Goal: Task Accomplishment & Management: Manage account settings

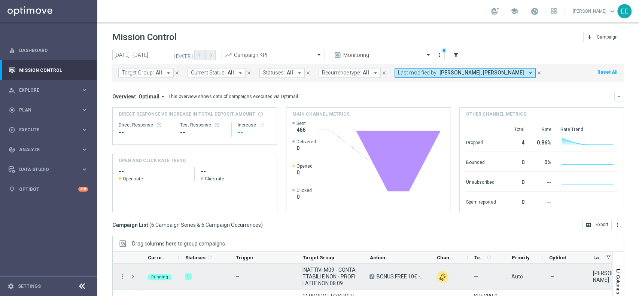
scroll to position [78, 0]
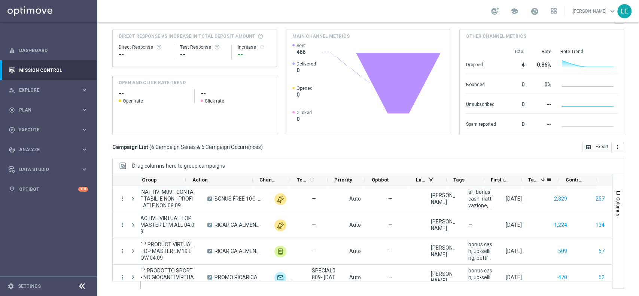
click at [536, 183] on div "Targeted Customers 1" at bounding box center [537, 180] width 18 height 12
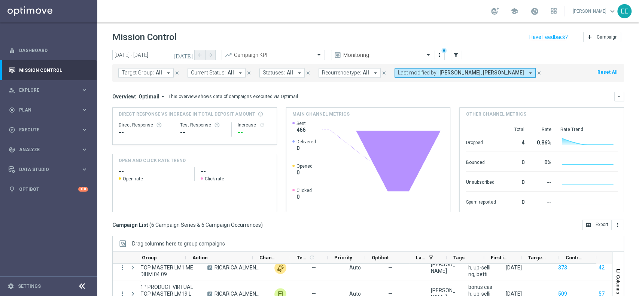
click at [514, 72] on span "[PERSON_NAME], [PERSON_NAME]" at bounding box center [482, 73] width 85 height 6
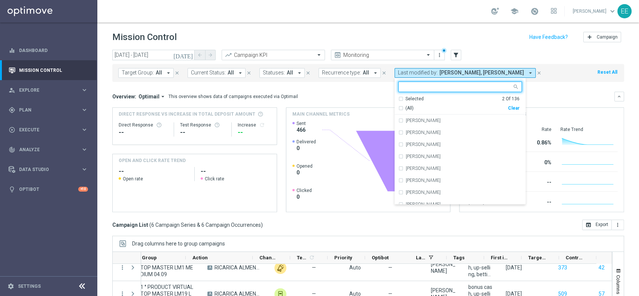
click at [398, 97] on div "Selected 2 Of 136" at bounding box center [458, 99] width 121 height 6
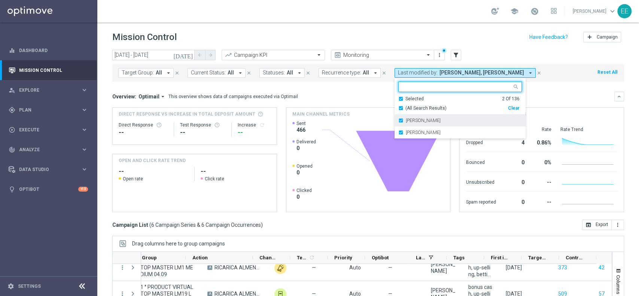
click at [413, 123] on div "[PERSON_NAME]" at bounding box center [460, 121] width 124 height 12
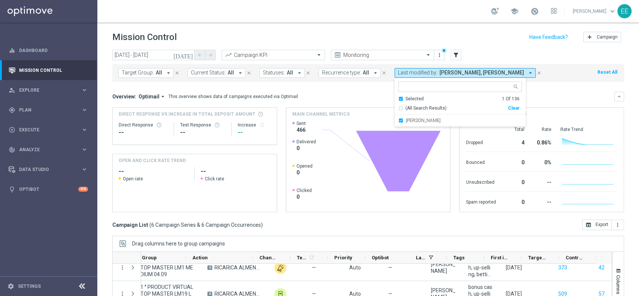
click at [559, 83] on mini-dashboard "Overview: Optimail arrow_drop_down This overview shows data of campaigns execut…" at bounding box center [368, 151] width 512 height 138
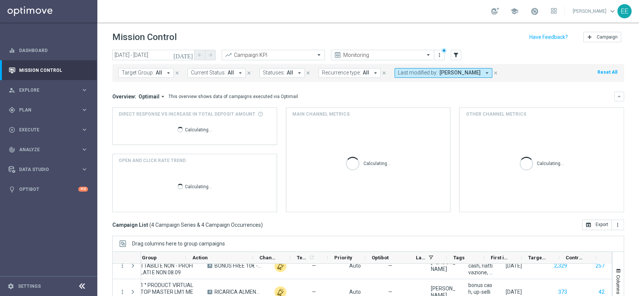
scroll to position [9, 0]
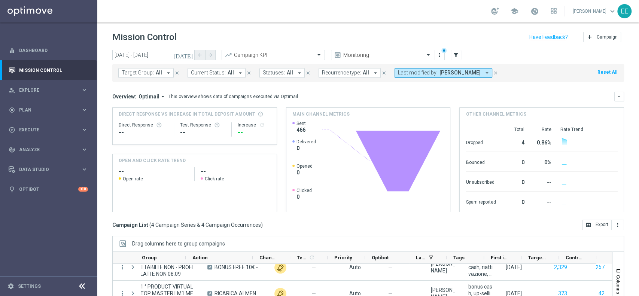
click at [189, 56] on icon "[DATE]" at bounding box center [183, 55] width 20 height 7
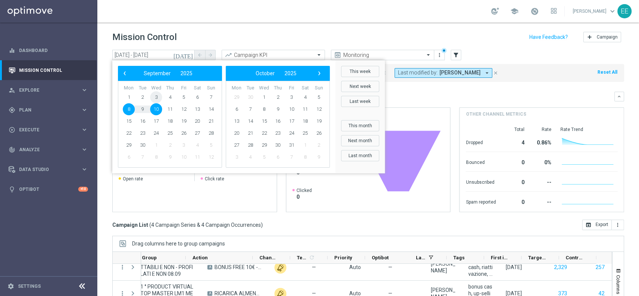
click at [154, 96] on span "3" at bounding box center [156, 97] width 12 height 12
click at [210, 95] on span "7" at bounding box center [211, 97] width 12 height 12
type input "03 Sep 2025 - 07 Sep 2025"
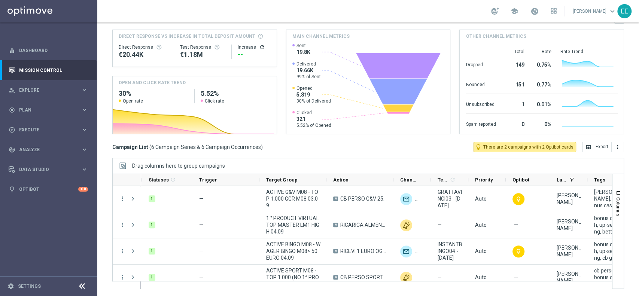
scroll to position [0, 0]
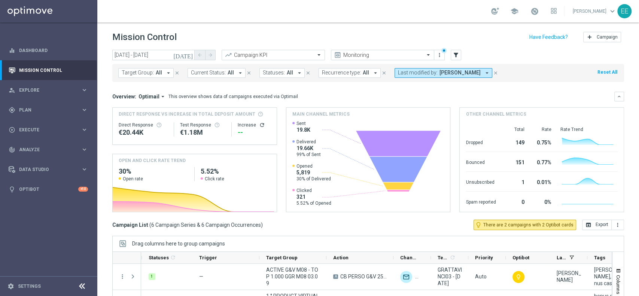
click at [436, 76] on button "Last modified by: Jennyffer Gonzalez arrow_drop_down" at bounding box center [444, 73] width 98 height 10
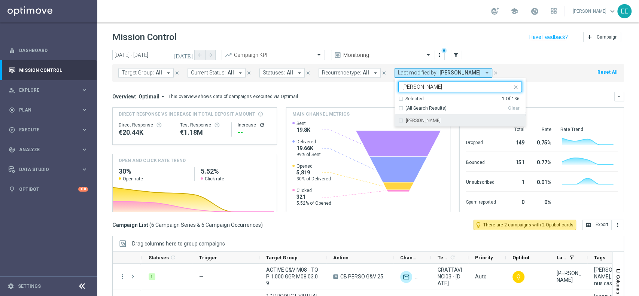
click at [443, 122] on div "[PERSON_NAME]" at bounding box center [464, 120] width 116 height 4
type input "ellena"
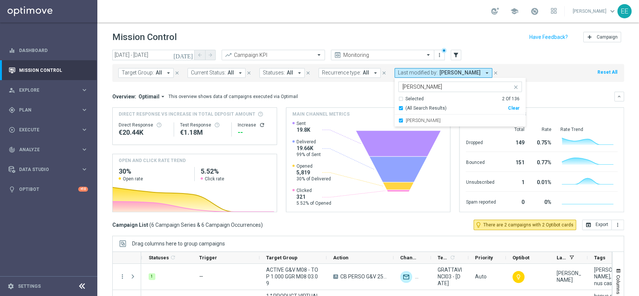
click at [576, 73] on div "Target Group: All arrow_drop_down close Current Status: All arrow_drop_down clo…" at bounding box center [368, 73] width 512 height 18
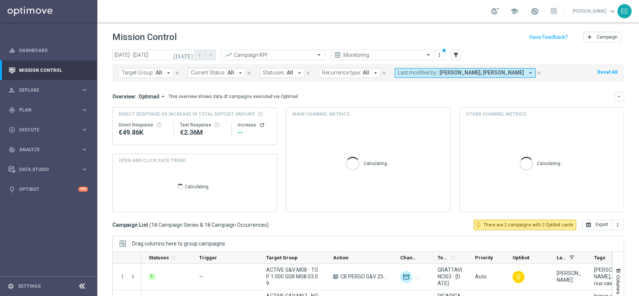
click at [188, 54] on icon "[DATE]" at bounding box center [183, 55] width 20 height 7
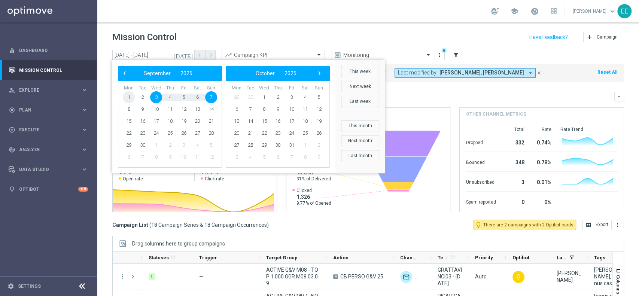
click at [128, 96] on span "1" at bounding box center [129, 97] width 12 height 12
click at [207, 97] on span "7" at bounding box center [211, 97] width 12 height 12
type input "01 Sep 2025 - 07 Sep 2025"
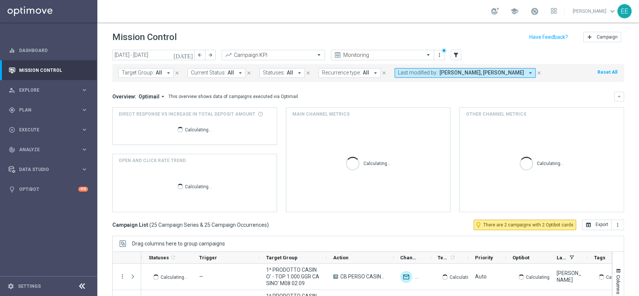
click at [157, 72] on span "All" at bounding box center [159, 73] width 6 height 6
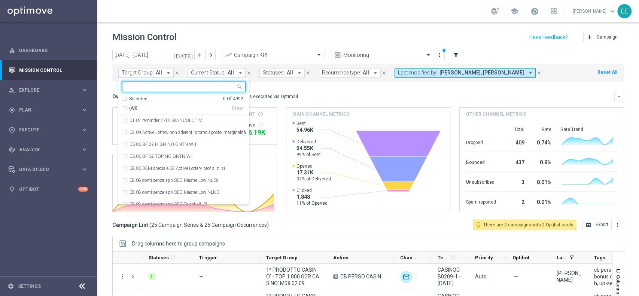
click at [184, 84] on input "text" at bounding box center [181, 87] width 110 height 6
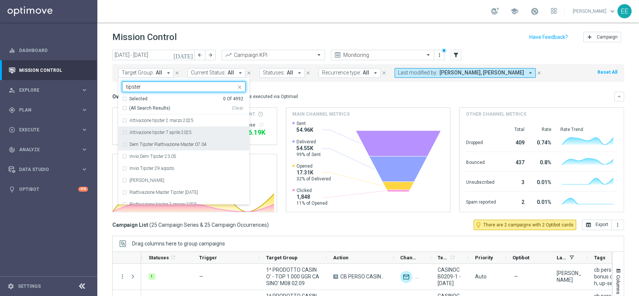
scroll to position [23, 0]
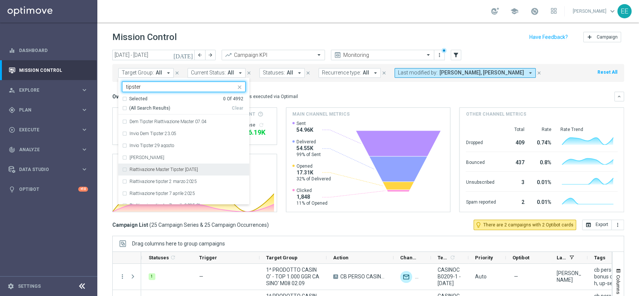
click at [221, 169] on div "Riattivazione Master Tipster 29.08.2025" at bounding box center [188, 169] width 116 height 4
type input "tipster"
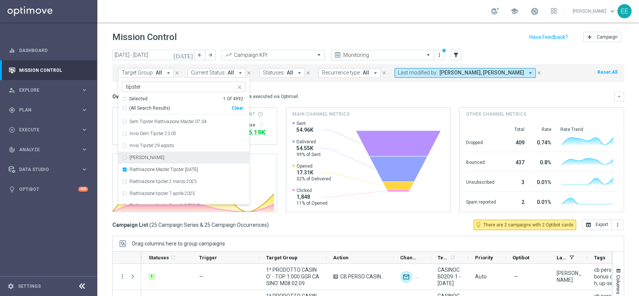
click at [337, 97] on div "Overview: Optimail arrow_drop_down This overview shows data of campaigns execut…" at bounding box center [363, 96] width 502 height 7
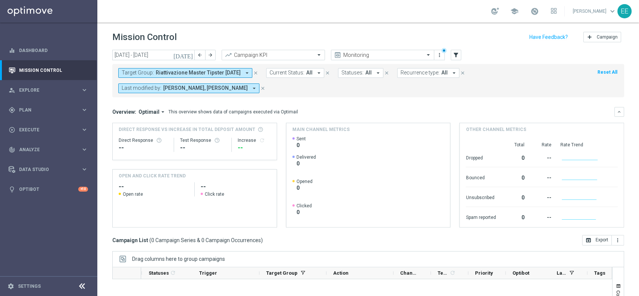
click at [191, 54] on icon "[DATE]" at bounding box center [183, 55] width 20 height 7
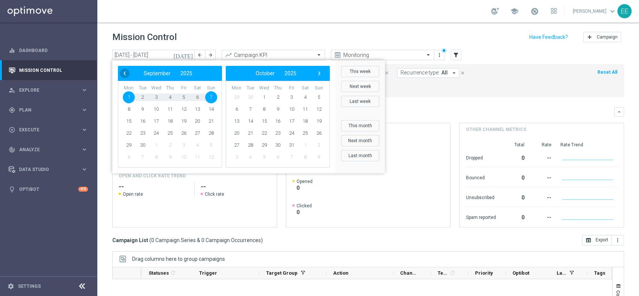
click at [126, 71] on span "‹" at bounding box center [125, 74] width 10 height 10
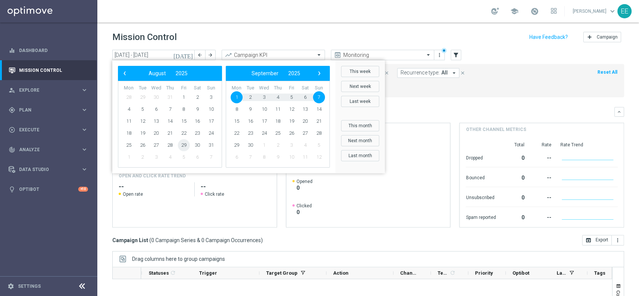
click at [184, 148] on span "29" at bounding box center [184, 145] width 12 height 12
click at [276, 97] on span "4" at bounding box center [278, 97] width 12 height 12
type input "29 Aug 2025 - 04 Sep 2025"
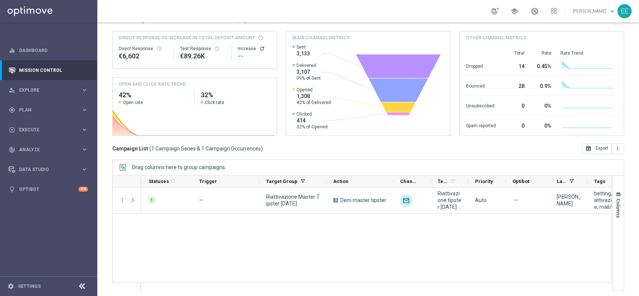
scroll to position [0, 0]
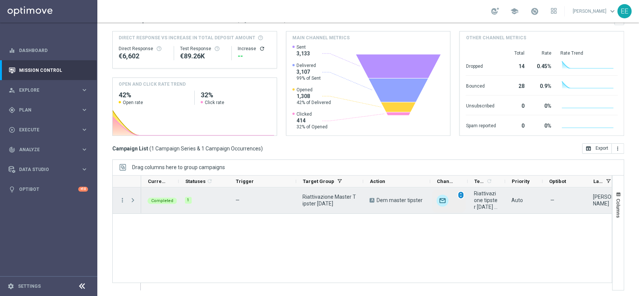
click at [463, 195] on span "unfold_more" at bounding box center [460, 194] width 5 height 5
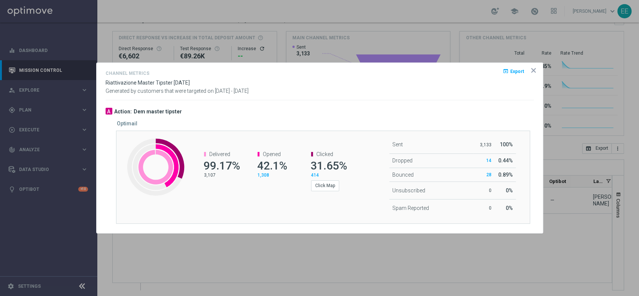
click at [369, 204] on div "Sent 3,133 100% Dropped 14 0.44% Bounced 28 0 0" at bounding box center [426, 176] width 127 height 81
click at [533, 69] on icon "icon" at bounding box center [534, 71] width 4 height 4
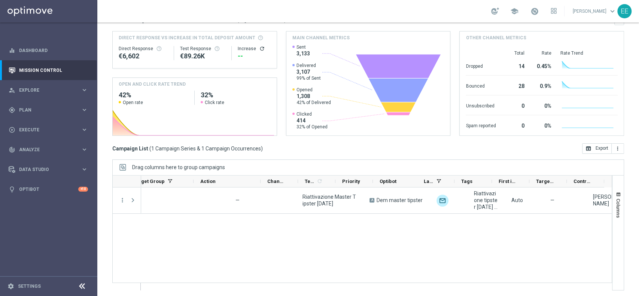
scroll to position [0, 169]
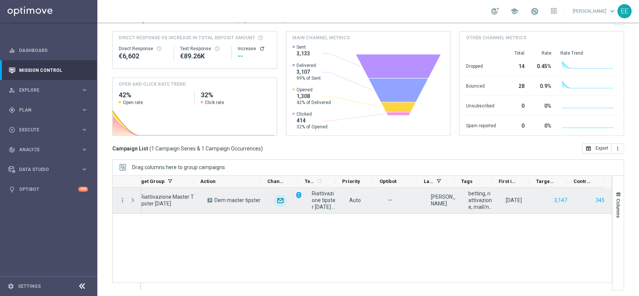
click at [297, 195] on div "unfold_more" at bounding box center [286, 201] width 37 height 26
click at [296, 195] on span "unfold_more" at bounding box center [298, 194] width 5 height 5
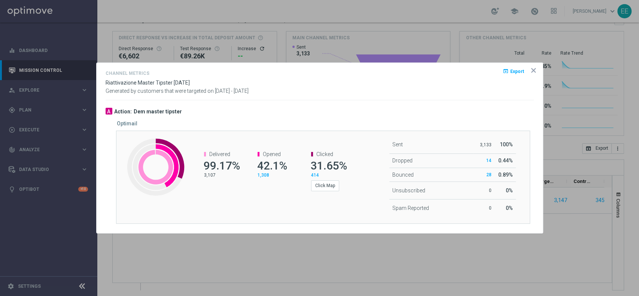
click at [534, 71] on icon "icon" at bounding box center [534, 71] width 4 height 4
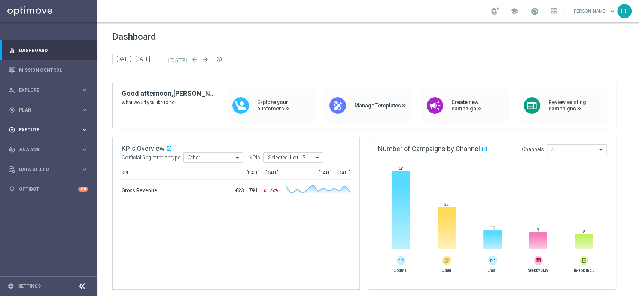
click at [33, 136] on div "play_circle_outline Execute keyboard_arrow_right" at bounding box center [48, 130] width 97 height 20
click at [38, 105] on div "gps_fixed Plan keyboard_arrow_right" at bounding box center [48, 110] width 97 height 20
click at [40, 124] on link "Target Groups" at bounding box center [48, 125] width 58 height 6
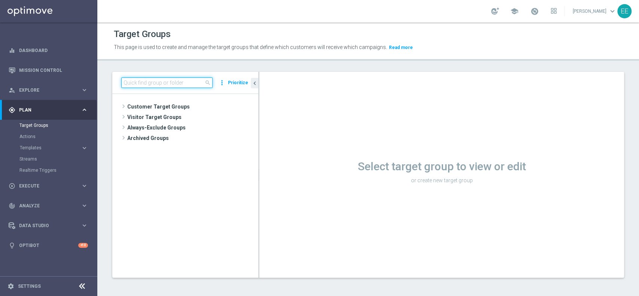
click at [181, 84] on input at bounding box center [166, 83] width 91 height 10
type input "g"
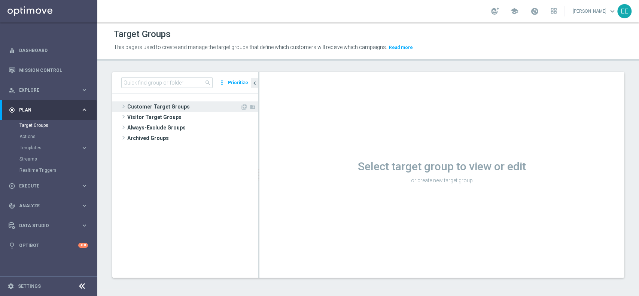
click at [149, 103] on span "Customer Target Groups" at bounding box center [183, 106] width 113 height 10
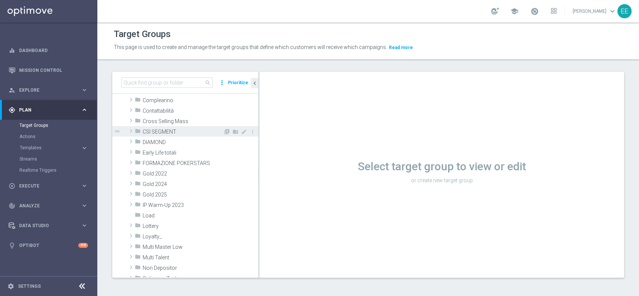
scroll to position [72, 0]
click at [160, 189] on span "Gold 2025" at bounding box center [183, 192] width 81 height 6
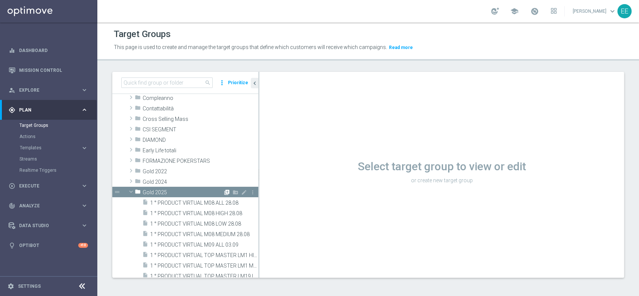
click at [224, 192] on icon "library_add" at bounding box center [227, 192] width 6 height 6
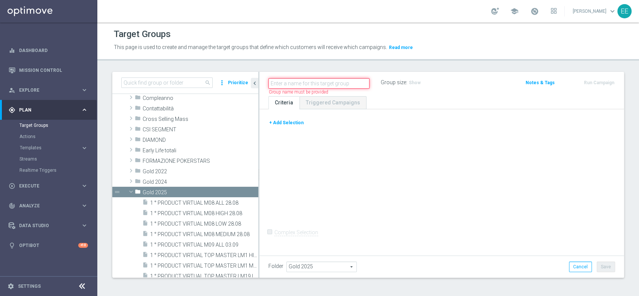
paste input "ACTIVE LOTTERY M09 - GGR M09 > 50€"
type input "ACTIVE LOTTERY M09 - GGR M09 > 50€ PROVA"
click at [291, 121] on button "+ Add Selection" at bounding box center [287, 123] width 36 height 8
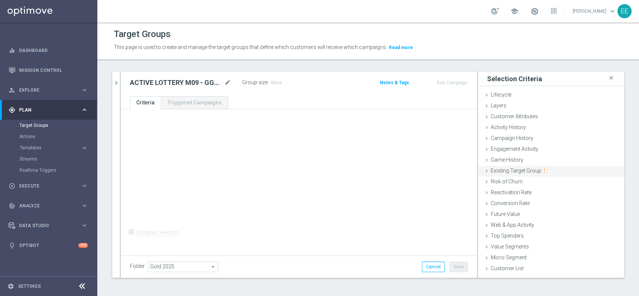
click at [516, 173] on span "Existing Target Group" at bounding box center [519, 171] width 56 height 6
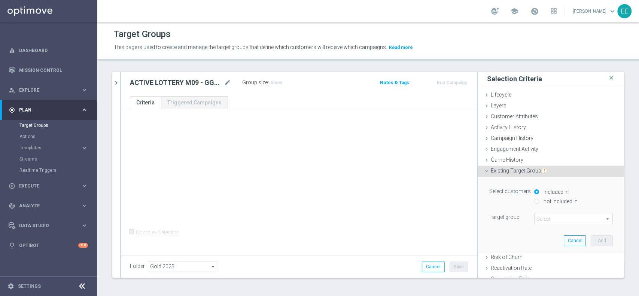
click at [545, 217] on span at bounding box center [574, 219] width 78 height 10
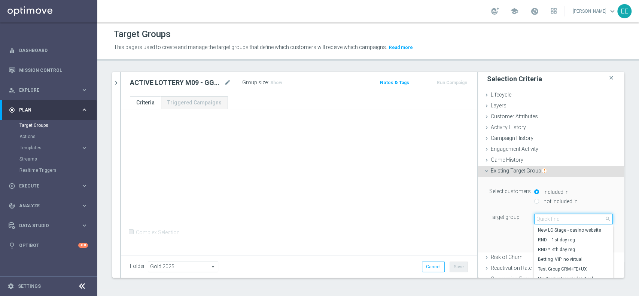
click at [546, 217] on input "search" at bounding box center [573, 219] width 79 height 10
type input "TOP MASTER M09"
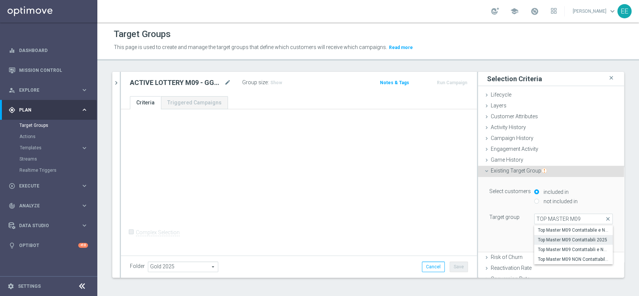
click at [570, 237] on span "Top Master M09 Contattabili 2025" at bounding box center [573, 240] width 71 height 6
type input "Top Master M09 Contattabili 2025"
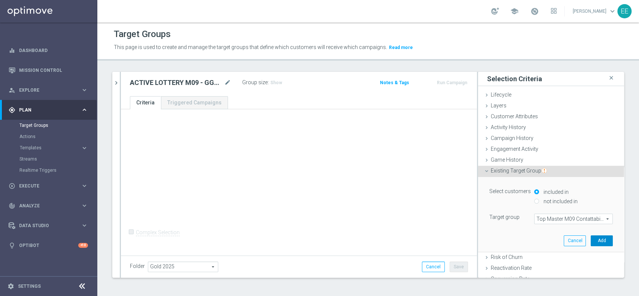
click at [591, 239] on button "Add" at bounding box center [602, 241] width 22 height 10
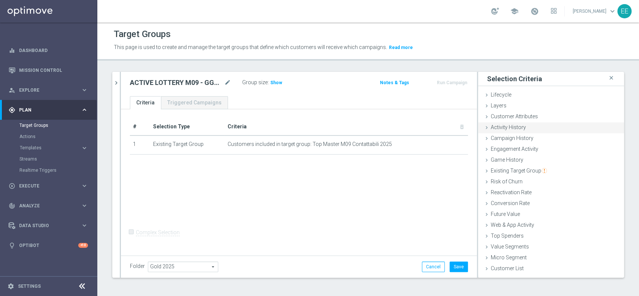
click at [491, 127] on span "Activity History" at bounding box center [508, 127] width 35 height 6
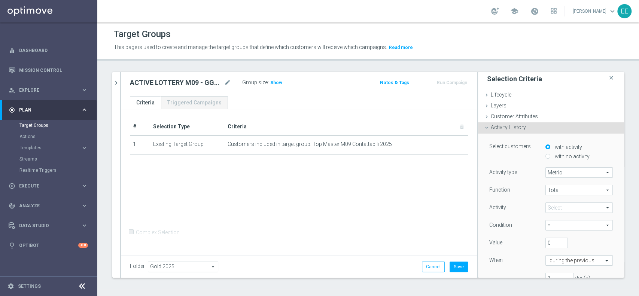
click at [557, 209] on span at bounding box center [579, 208] width 67 height 10
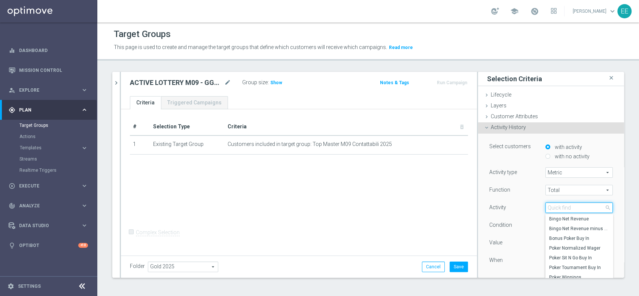
click at [557, 209] on input "search" at bounding box center [579, 208] width 67 height 10
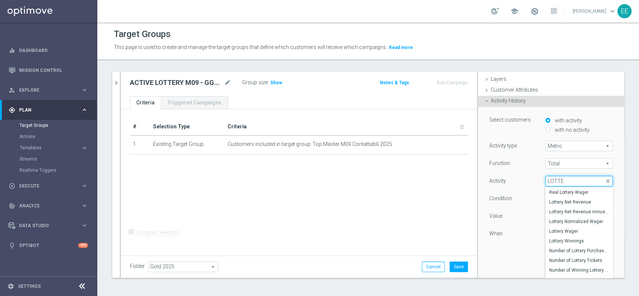
scroll to position [27, 0]
type input "LOTTE"
click at [560, 231] on span "Lottery Wager" at bounding box center [579, 231] width 60 height 6
type input "Lottery Wager"
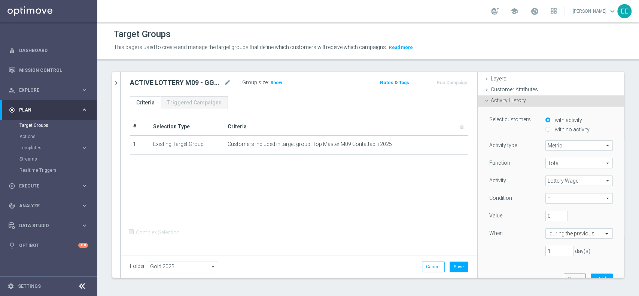
click at [206, 82] on h2 "ACTIVE LOTTERY M09 - GGR M09 > 50€ PROVA" at bounding box center [176, 82] width 93 height 9
click at [556, 176] on span "Lottery Wager" at bounding box center [579, 181] width 67 height 10
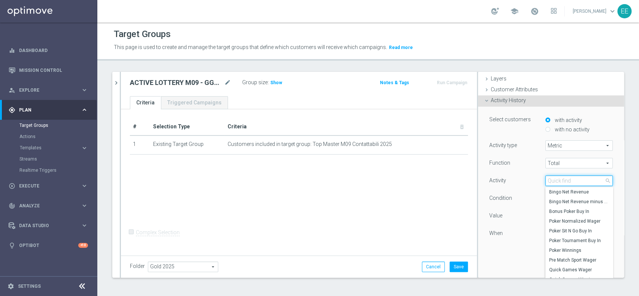
click at [556, 176] on input "search" at bounding box center [579, 181] width 67 height 10
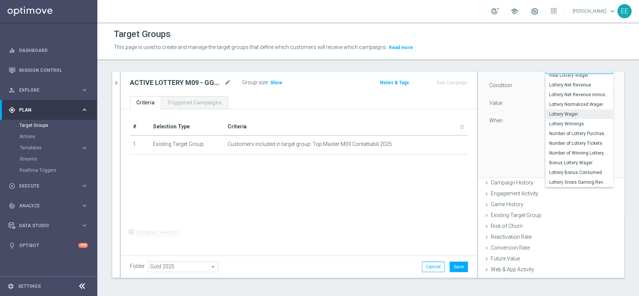
scroll to position [141, 0]
type input "LOTTERY"
click at [567, 181] on span "Lottery Gross Gaming Revenue" at bounding box center [579, 181] width 60 height 6
type input "Lottery Gross Gaming Revenue"
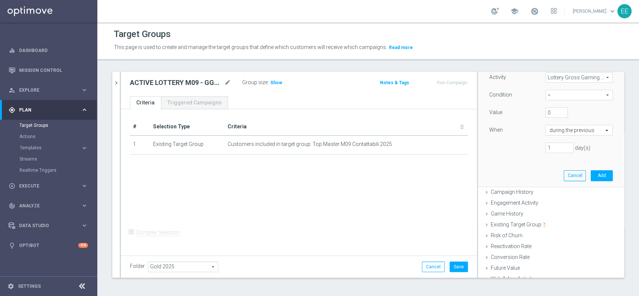
scroll to position [130, 0]
click at [546, 97] on span "=" at bounding box center [579, 96] width 67 height 10
click at [556, 125] on span ">" at bounding box center [579, 127] width 60 height 6
type input ">"
click at [546, 110] on input "0" at bounding box center [557, 113] width 22 height 10
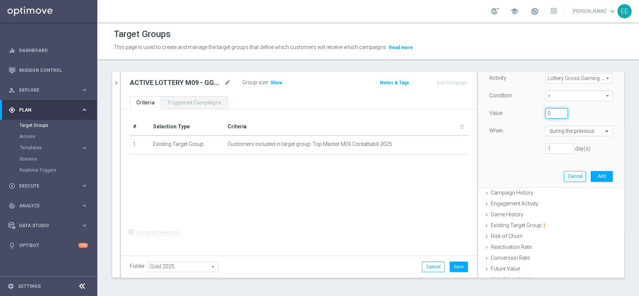
click at [546, 110] on input "0" at bounding box center [557, 113] width 22 height 10
type input "50"
click at [576, 129] on input "text" at bounding box center [572, 131] width 44 height 7
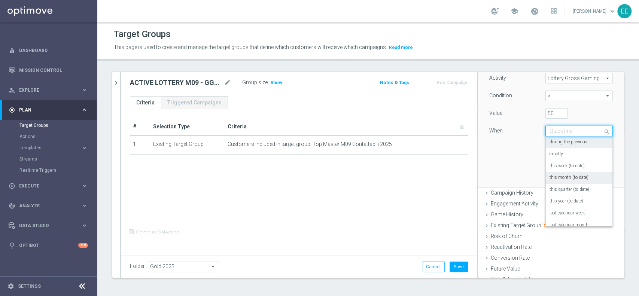
click at [566, 176] on label "this month (to date)" at bounding box center [569, 178] width 39 height 6
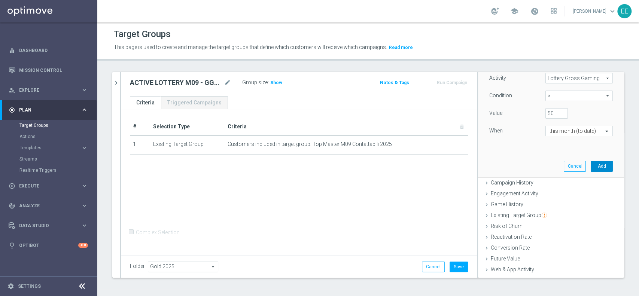
click at [591, 164] on button "Add" at bounding box center [602, 166] width 22 height 10
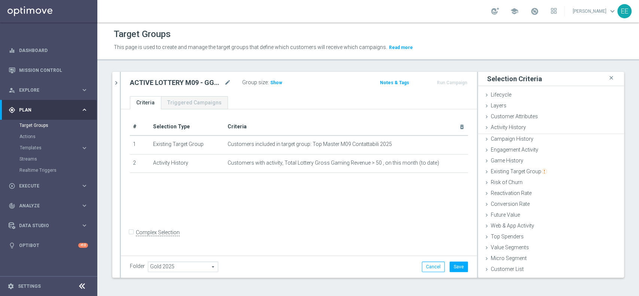
scroll to position [0, 0]
click at [278, 83] on span "Show" at bounding box center [276, 82] width 12 height 5
click at [531, 172] on span "Existing Target Group" at bounding box center [519, 171] width 56 height 6
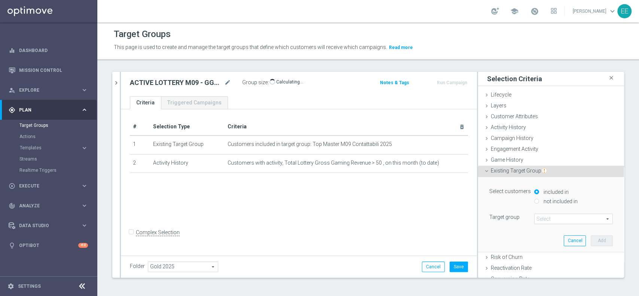
click at [542, 198] on label "not included in" at bounding box center [560, 201] width 36 height 7
click at [537, 199] on input "not included in" at bounding box center [536, 201] width 5 height 5
radio input "true"
click at [550, 220] on span at bounding box center [574, 219] width 78 height 10
click at [0, 0] on input "search" at bounding box center [0, 0] width 0 height 0
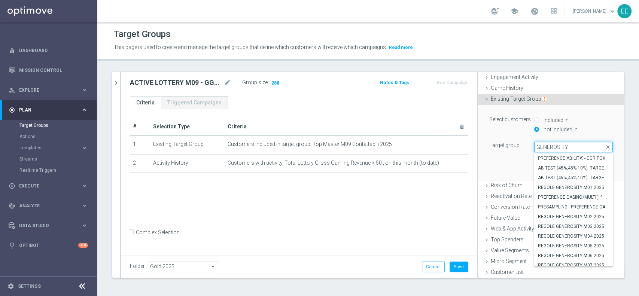
scroll to position [51, 0]
type input "GENEROSITY"
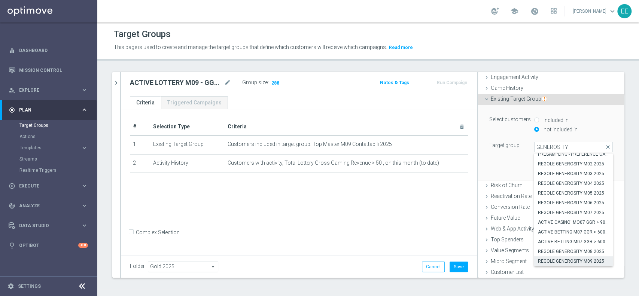
click at [566, 260] on span "REGOLE GENEROSITY M09 2025" at bounding box center [573, 261] width 71 height 6
type input "REGOLE GENEROSITY M09 2025"
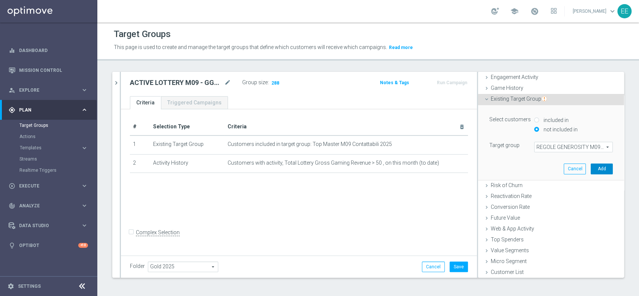
click at [596, 168] on button "Add" at bounding box center [602, 169] width 22 height 10
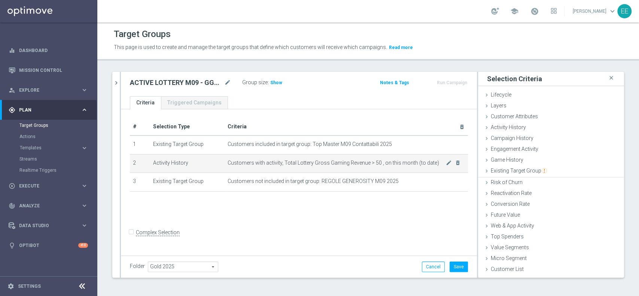
scroll to position [0, 0]
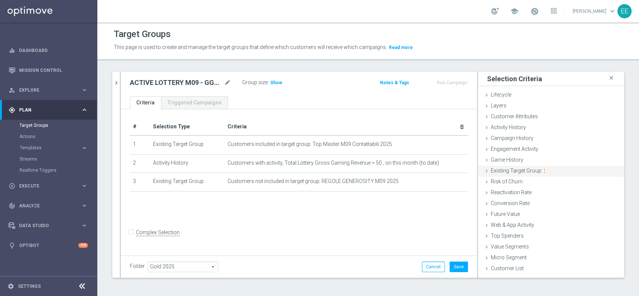
click at [530, 166] on div "Existing Target Group done selection saved" at bounding box center [551, 171] width 146 height 11
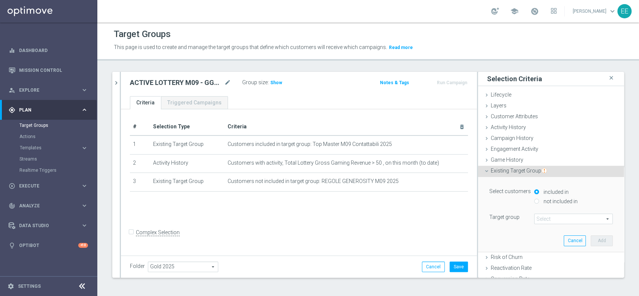
click at [542, 198] on label "not included in" at bounding box center [560, 201] width 36 height 7
click at [539, 199] on input "not included in" at bounding box center [536, 201] width 5 height 5
radio input "true"
click at [537, 215] on span at bounding box center [574, 219] width 78 height 10
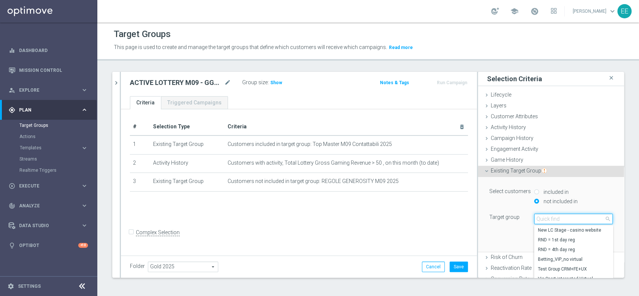
click at [537, 215] on input "search" at bounding box center [573, 219] width 79 height 10
type input "COMMERCIALI"
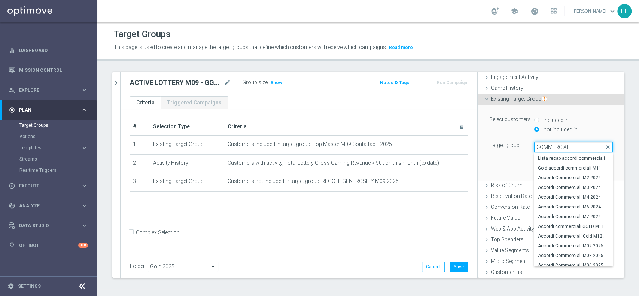
scroll to position [42, 0]
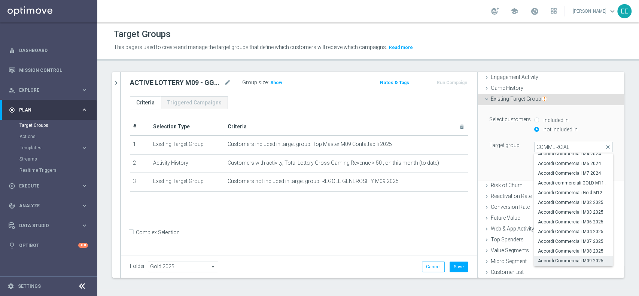
click at [581, 258] on span "Accordi Commerciali M09 2025" at bounding box center [573, 261] width 71 height 6
type input "Accordi Commerciali M09 2025"
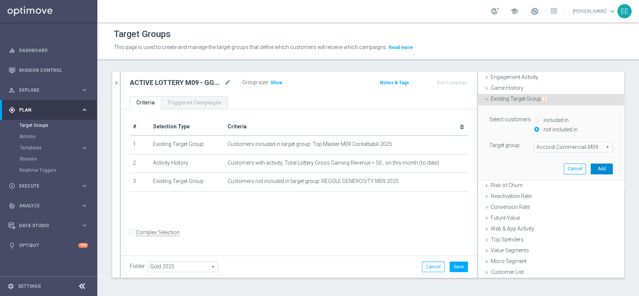
click at [594, 169] on button "Add" at bounding box center [602, 169] width 22 height 10
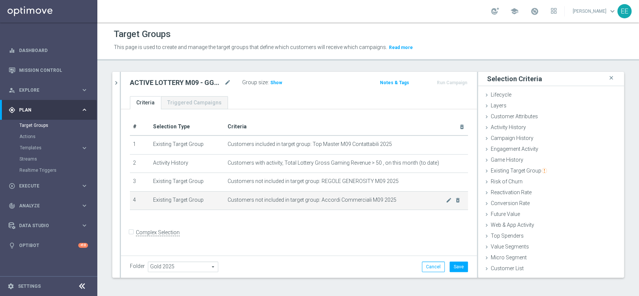
scroll to position [0, 0]
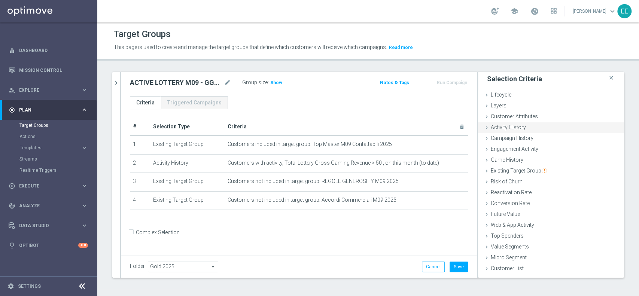
click at [506, 126] on span "Activity History" at bounding box center [508, 127] width 35 height 6
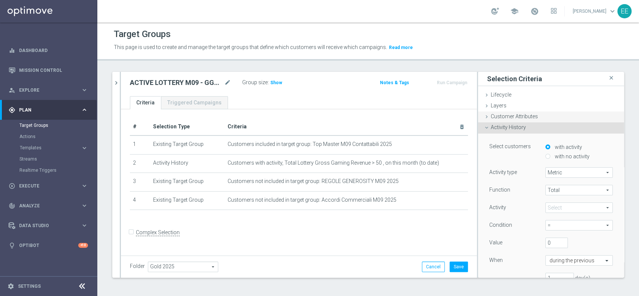
click at [516, 117] on span "Customer Attributes" at bounding box center [514, 116] width 47 height 6
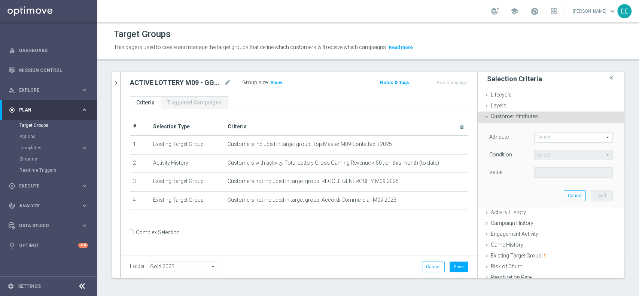
click at [553, 140] on span at bounding box center [574, 138] width 78 height 10
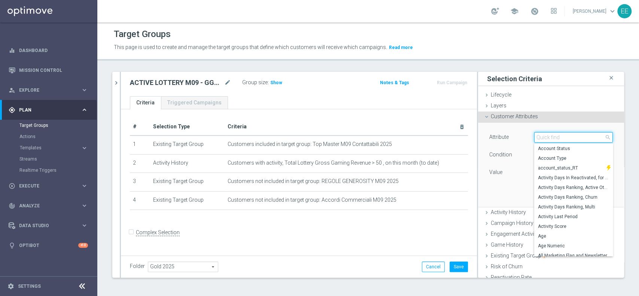
click at [553, 140] on input "search" at bounding box center [573, 137] width 79 height 10
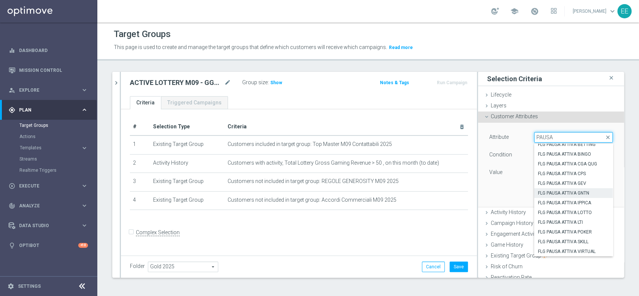
scroll to position [4, 0]
type input "PAUSA"
click at [565, 212] on span "FLG PAUSA ATTIVA LOTTO" at bounding box center [573, 213] width 71 height 6
type input "FLG PAUSA ATTIVA LOTTO"
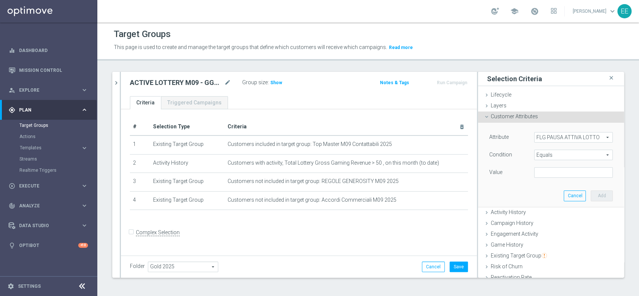
click at [557, 157] on span "Equals" at bounding box center [574, 155] width 78 height 10
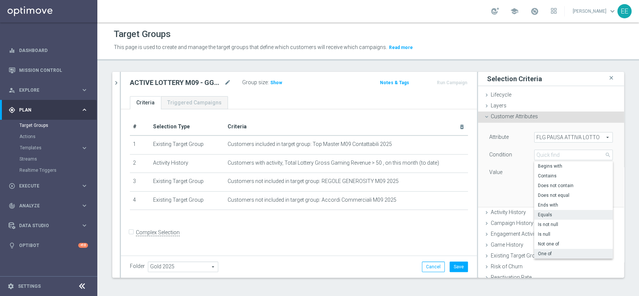
click at [552, 252] on span "One of" at bounding box center [573, 254] width 71 height 6
type input "One of"
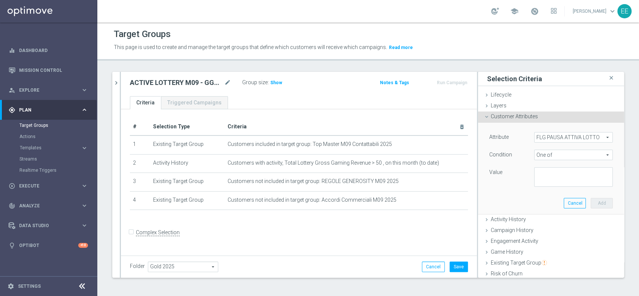
click at [571, 141] on span "FLG PAUSA ATTIVA LOTTO" at bounding box center [574, 138] width 78 height 10
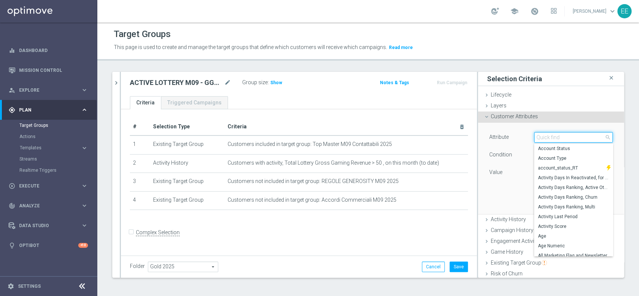
click at [571, 135] on input "search" at bounding box center [573, 137] width 79 height 10
type input "PAUSA"
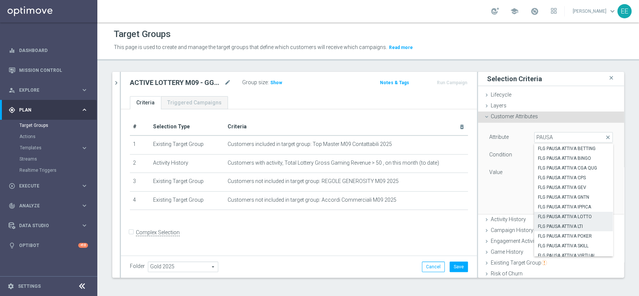
click at [567, 225] on span "FLG PAUSA ATTIVA LTI" at bounding box center [573, 227] width 71 height 6
type input "FLG PAUSA ATTIVA LTI"
type input "Equals"
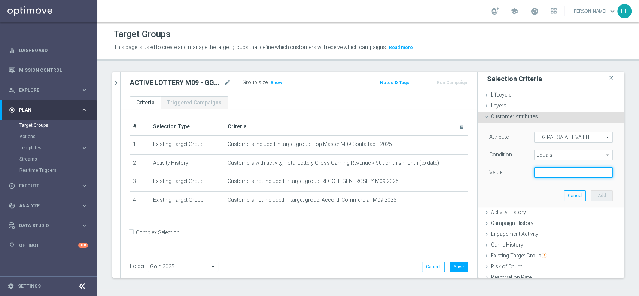
click at [551, 171] on input "text" at bounding box center [573, 172] width 79 height 10
click at [495, 187] on div "Attribute FLG PAUSA ATTIVA LTI FLG PAUSA ATTIVA LTI arrow_drop_down search Cond…" at bounding box center [551, 165] width 135 height 84
click at [550, 133] on span "FLG PAUSA ATTIVA LTI" at bounding box center [574, 138] width 78 height 10
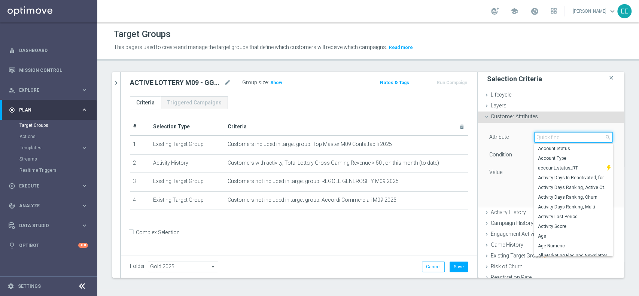
click at [550, 133] on input "search" at bounding box center [573, 137] width 79 height 10
click at [503, 121] on div "Customer Attributes done" at bounding box center [551, 117] width 146 height 11
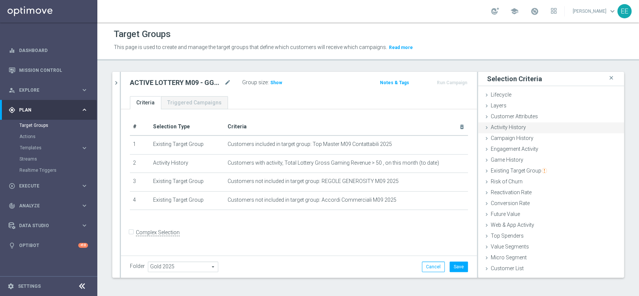
click at [505, 131] on div "Activity History done selection saved" at bounding box center [551, 127] width 146 height 11
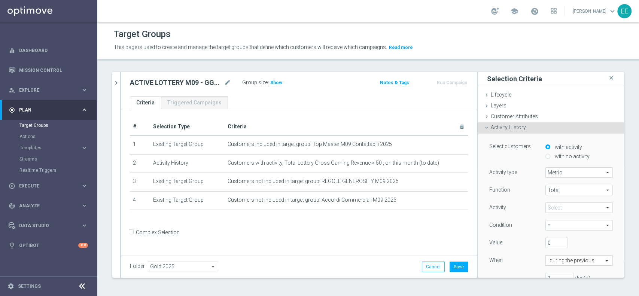
click at [500, 134] on div "Select customers with activity with no activity Activity type Metric Metric arr…" at bounding box center [551, 225] width 135 height 183
click at [503, 130] on div "Activity History done selection saved" at bounding box center [551, 127] width 146 height 11
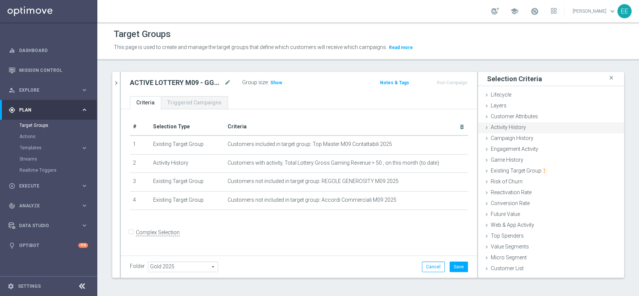
click at [524, 130] on div "Activity History done selection saved" at bounding box center [551, 127] width 146 height 11
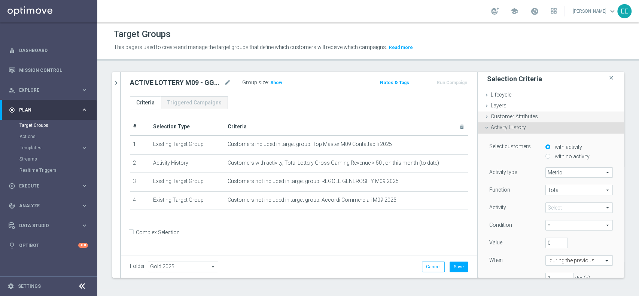
click at [535, 119] on div "Customer Attributes done" at bounding box center [551, 117] width 146 height 11
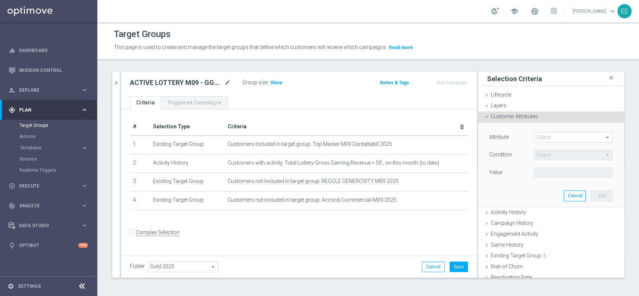
click at [547, 134] on span at bounding box center [574, 138] width 78 height 10
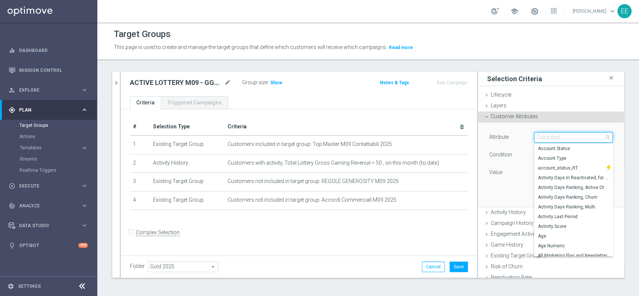
click at [547, 134] on input "search" at bounding box center [573, 137] width 79 height 10
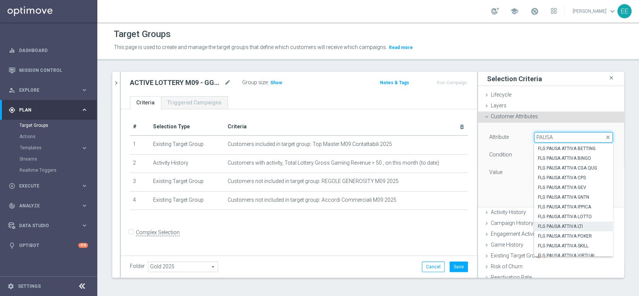
scroll to position [4, 0]
type input "PAUSA"
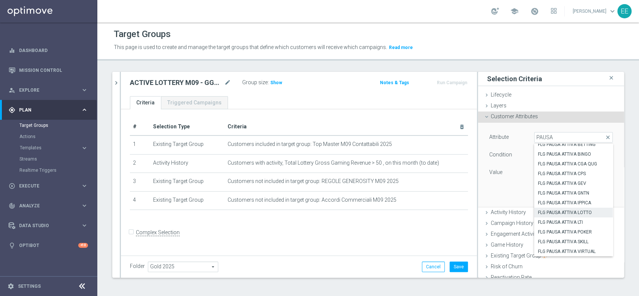
click at [545, 211] on span "FLG PAUSA ATTIVA LOTTO" at bounding box center [573, 213] width 71 height 6
type input "FLG PAUSA ATTIVA LOTTO"
type input "Equals"
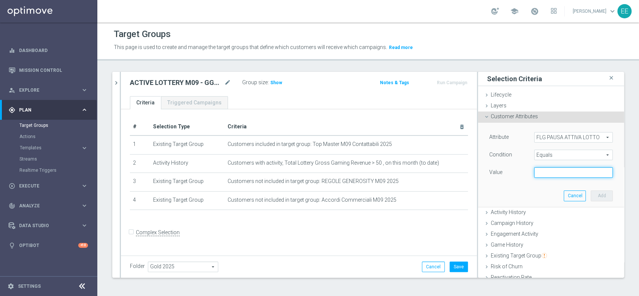
click at [551, 167] on input "text" at bounding box center [573, 172] width 79 height 10
type input "N"
click at [591, 196] on button "Add" at bounding box center [602, 196] width 22 height 10
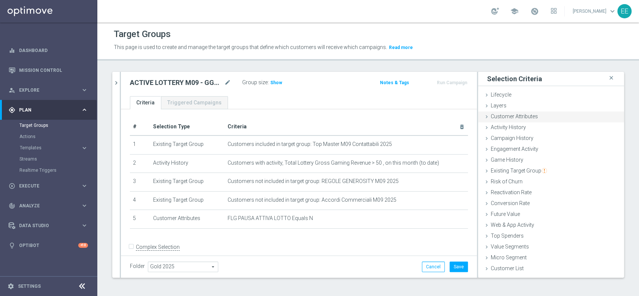
click at [517, 115] on span "Customer Attributes" at bounding box center [514, 116] width 47 height 6
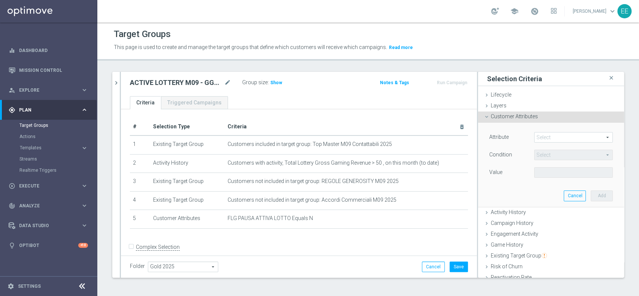
click at [549, 138] on span at bounding box center [574, 138] width 78 height 10
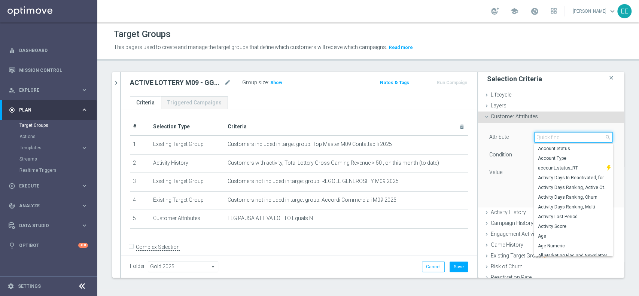
click at [549, 138] on input "search" at bounding box center [573, 137] width 79 height 10
type input "PAUSA"
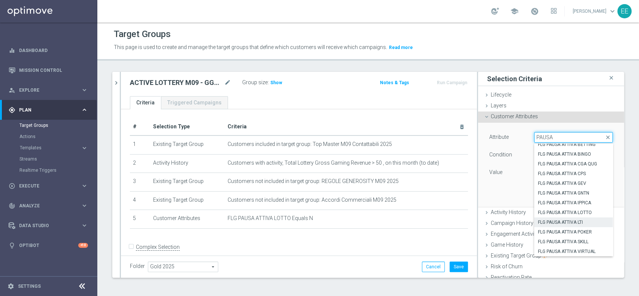
scroll to position [4, 0]
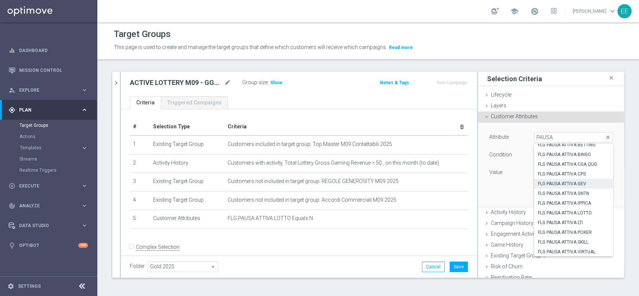
click at [557, 182] on span "FLG PAUSA ATTIVA GEV" at bounding box center [573, 184] width 71 height 6
type input "FLG PAUSA ATTIVA GEV"
type input "Equals"
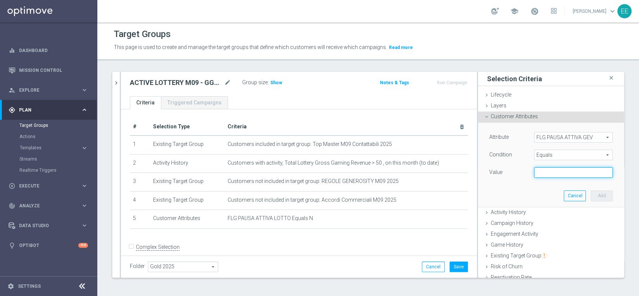
click at [558, 170] on input "text" at bounding box center [573, 172] width 79 height 10
type input "N"
click at [592, 195] on button "Add" at bounding box center [602, 196] width 22 height 10
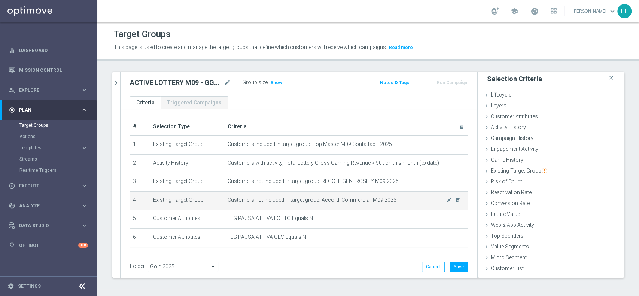
scroll to position [26, 0]
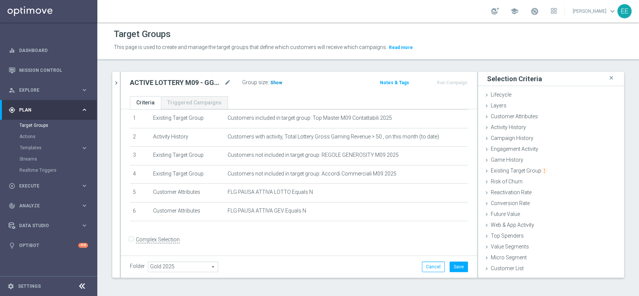
click at [276, 85] on h3 "Show" at bounding box center [276, 83] width 13 height 8
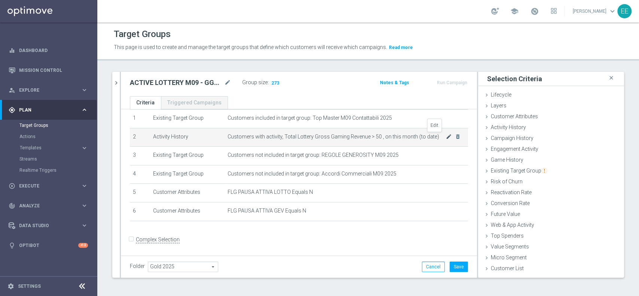
click at [446, 139] on icon "mode_edit" at bounding box center [449, 137] width 6 height 6
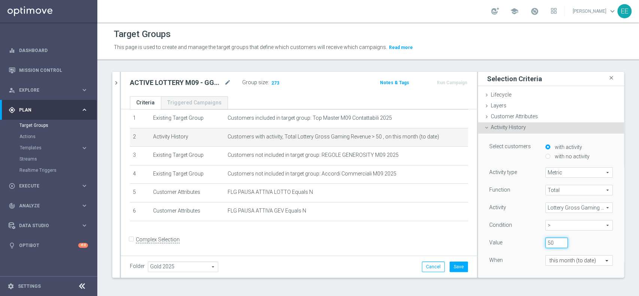
click at [546, 241] on input "50" at bounding box center [557, 243] width 22 height 10
type input "5"
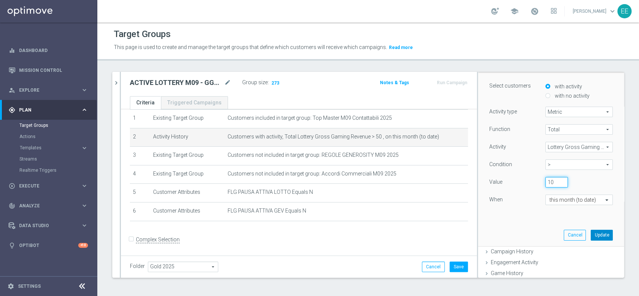
type input "10"
click at [591, 235] on button "Update" at bounding box center [602, 235] width 22 height 10
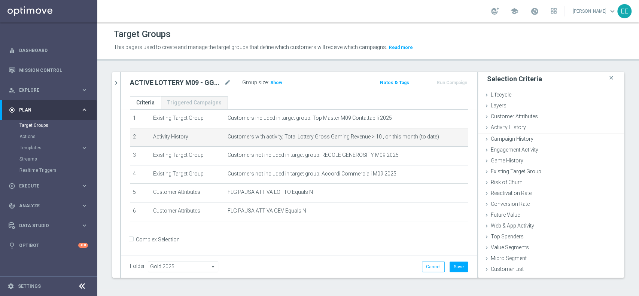
scroll to position [0, 0]
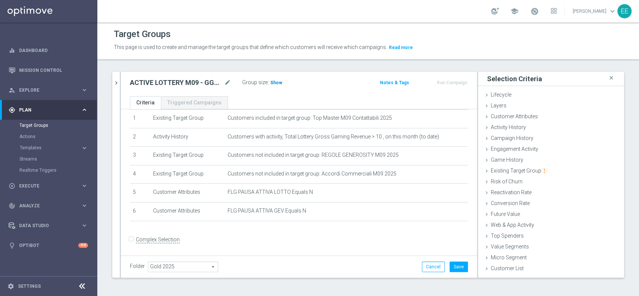
click at [276, 80] on span "Show" at bounding box center [276, 82] width 12 height 5
click at [122, 82] on div "ACTIVE LOTTERY M09 - GGR M09 > 50€ PROVA mode_edit Group size : 860 Notes & Tag…" at bounding box center [299, 84] width 356 height 24
click at [429, 265] on button "Cancel" at bounding box center [433, 267] width 23 height 10
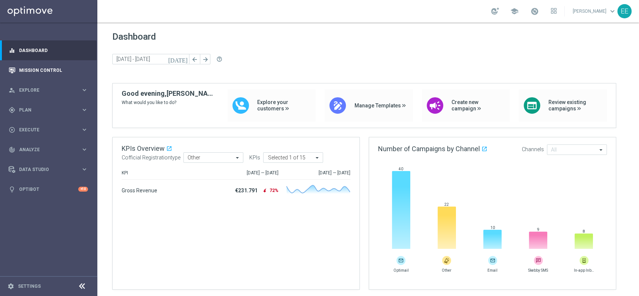
click at [90, 64] on div "Mission Control" at bounding box center [48, 70] width 97 height 20
click at [44, 71] on link "Mission Control" at bounding box center [53, 70] width 69 height 20
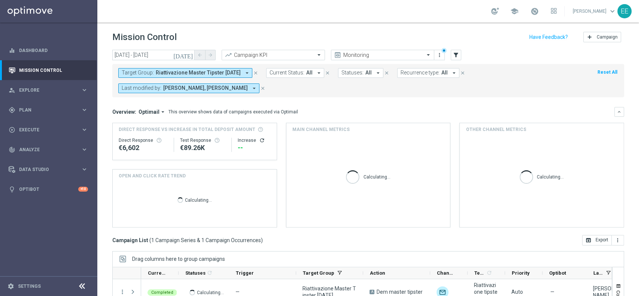
click at [258, 73] on icon "close" at bounding box center [255, 72] width 5 height 5
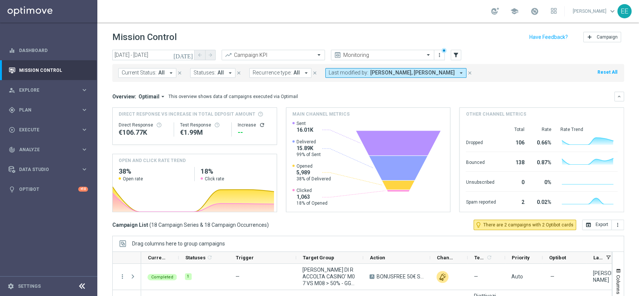
click at [188, 57] on icon "[DATE]" at bounding box center [183, 55] width 20 height 7
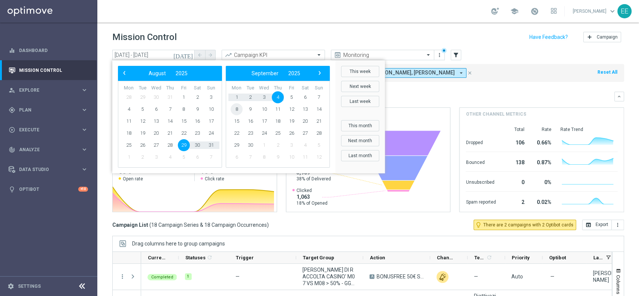
click at [236, 109] on span "8" at bounding box center [237, 109] width 12 height 12
click at [160, 110] on span "10" at bounding box center [156, 109] width 12 height 12
type input "[DATE] - [DATE]"
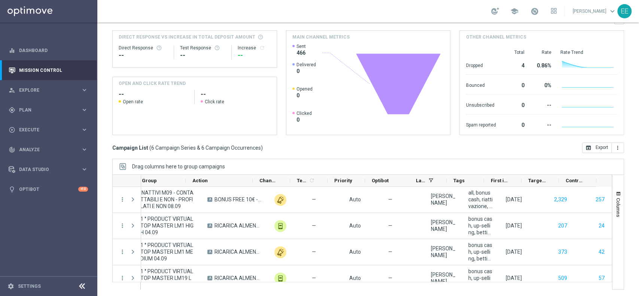
scroll to position [78, 0]
click at [539, 13] on span at bounding box center [535, 11] width 8 height 8
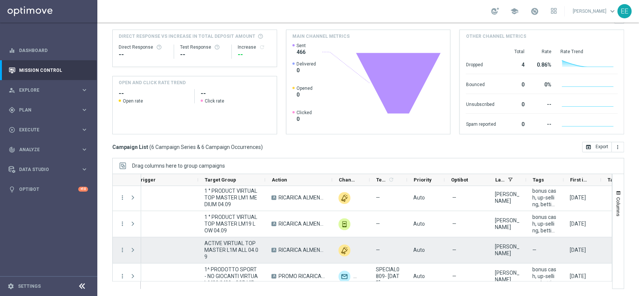
scroll to position [0, 0]
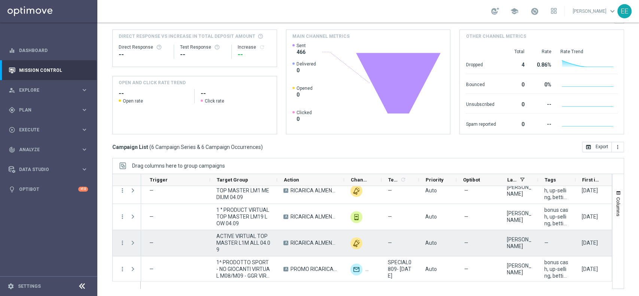
click at [240, 247] on span "ACTIVE VIRTUAL TOP MASTER L1M ALL 04.09" at bounding box center [243, 243] width 54 height 20
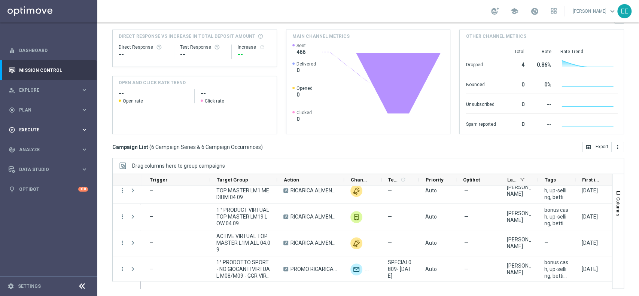
click at [39, 128] on span "Execute" at bounding box center [50, 130] width 62 height 4
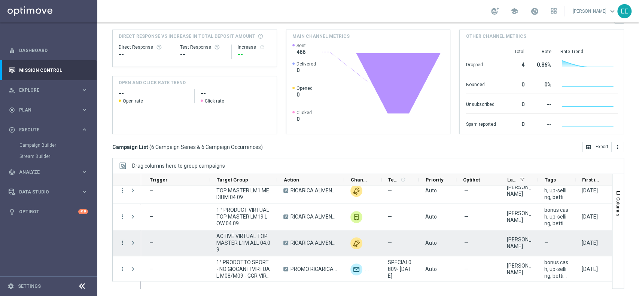
click at [124, 243] on icon "more_vert" at bounding box center [122, 243] width 7 height 7
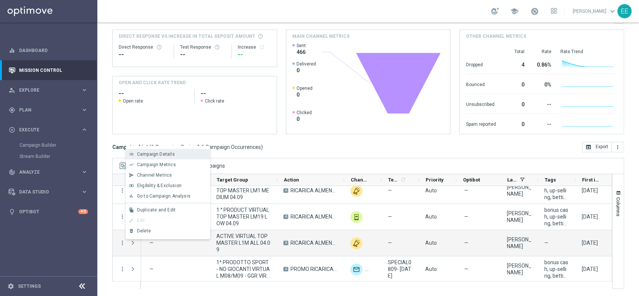
click at [174, 154] on div "Campaign Details" at bounding box center [172, 154] width 70 height 5
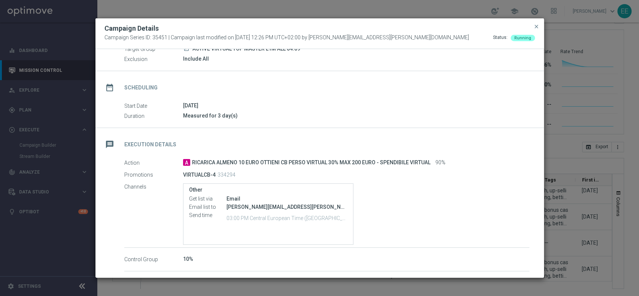
scroll to position [36, 0]
click at [537, 25] on span "close" at bounding box center [537, 27] width 6 height 6
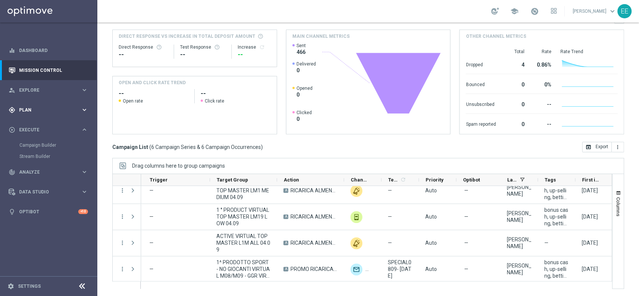
click at [35, 110] on span "Plan" at bounding box center [50, 110] width 62 height 4
click at [34, 125] on link "Target Groups" at bounding box center [48, 125] width 58 height 6
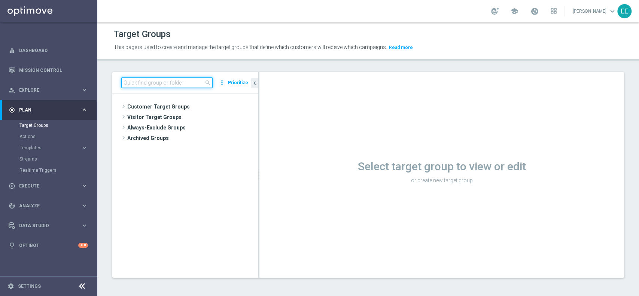
click at [196, 82] on input at bounding box center [166, 83] width 91 height 10
paste input "ACTIVE VIRTUAL TOP MASTER L1M ALL 04.09"
type input "ACTIVE VIRTUAL TOP MASTER L1M ALL 04.09"
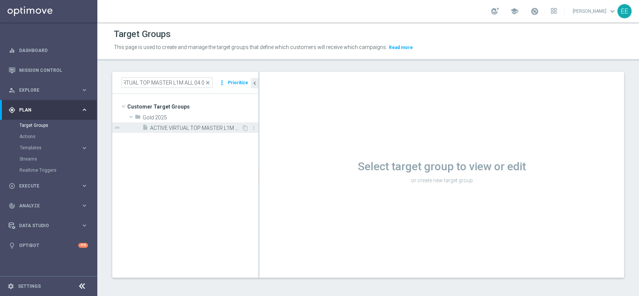
click at [184, 127] on span "ACTIVE VIRTUAL TOP MASTER L1M ALL 04.09" at bounding box center [195, 128] width 91 height 6
click at [231, 128] on span "ACTIVE VIRTUAL TOP MASTER L1M ALL 04.09" at bounding box center [195, 128] width 91 height 6
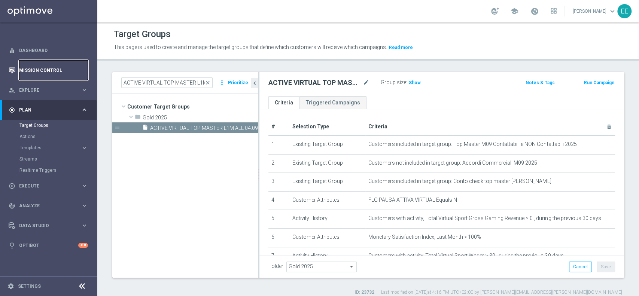
click at [47, 61] on link "Mission Control" at bounding box center [53, 70] width 69 height 20
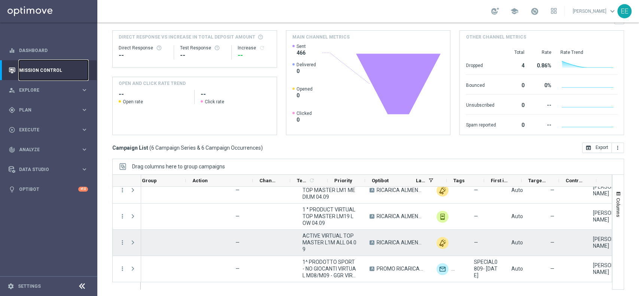
scroll to position [0, 176]
